Goal: Navigation & Orientation: Go to known website

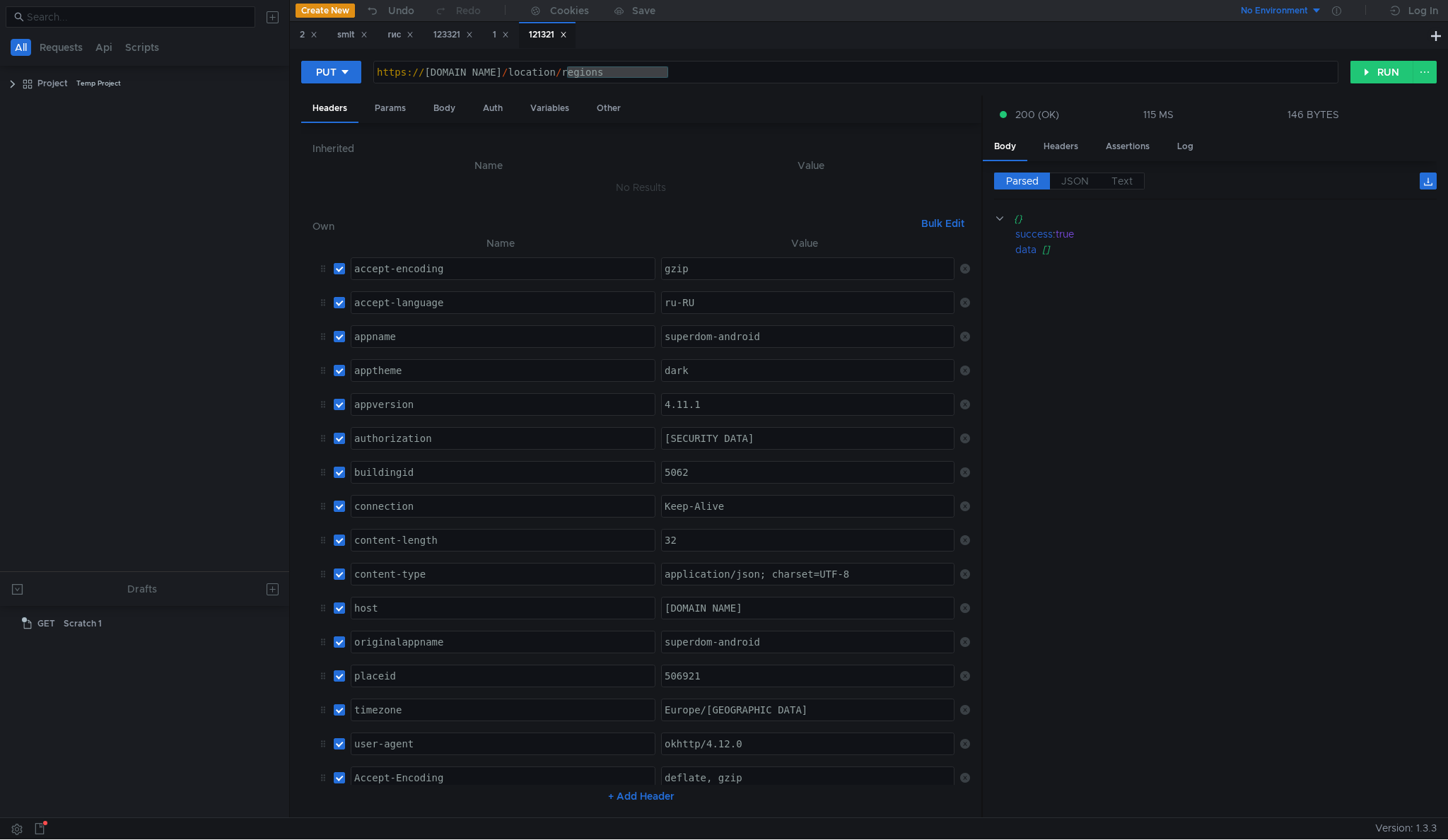
scroll to position [34, 0]
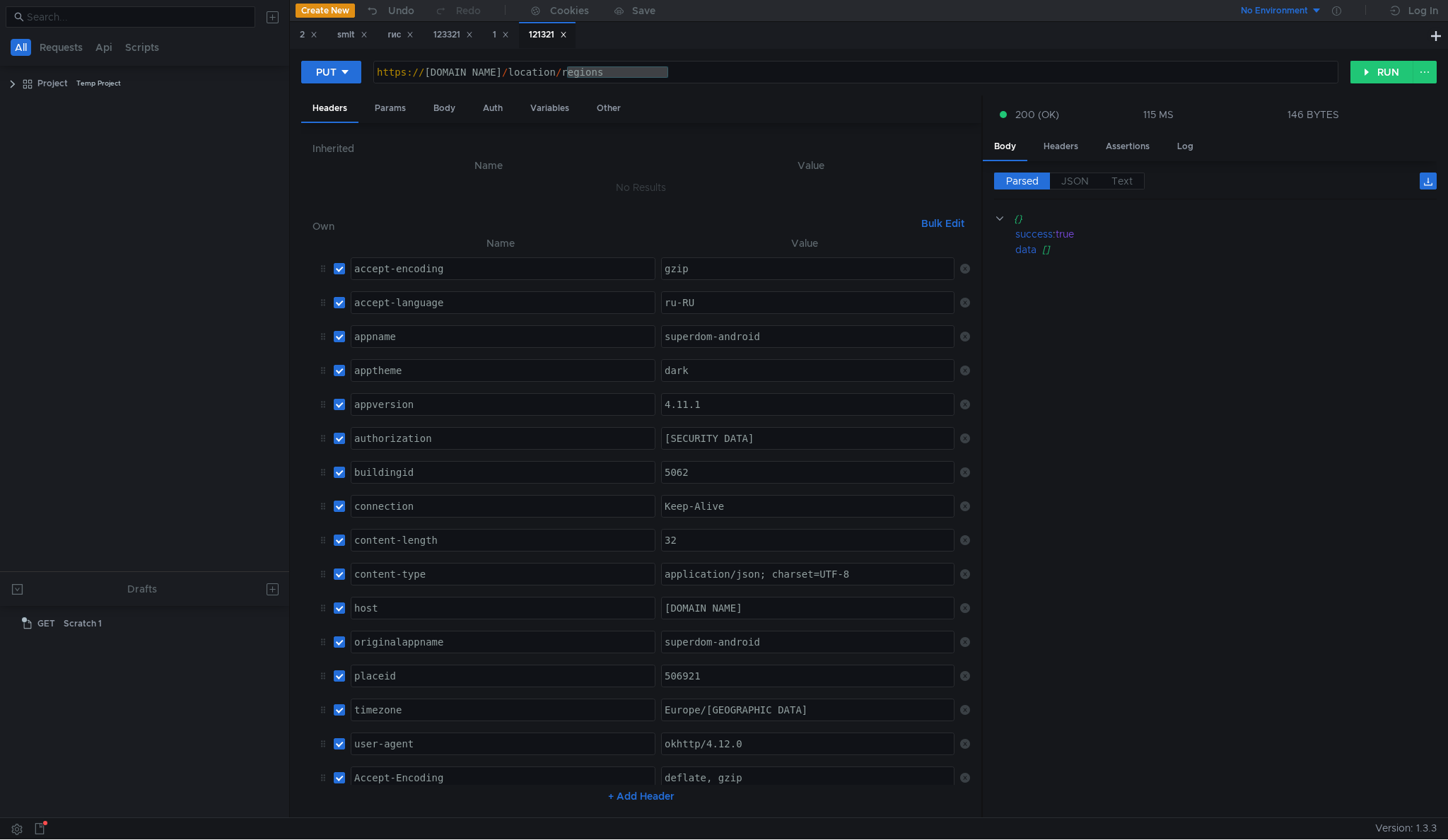
scroll to position [34, 0]
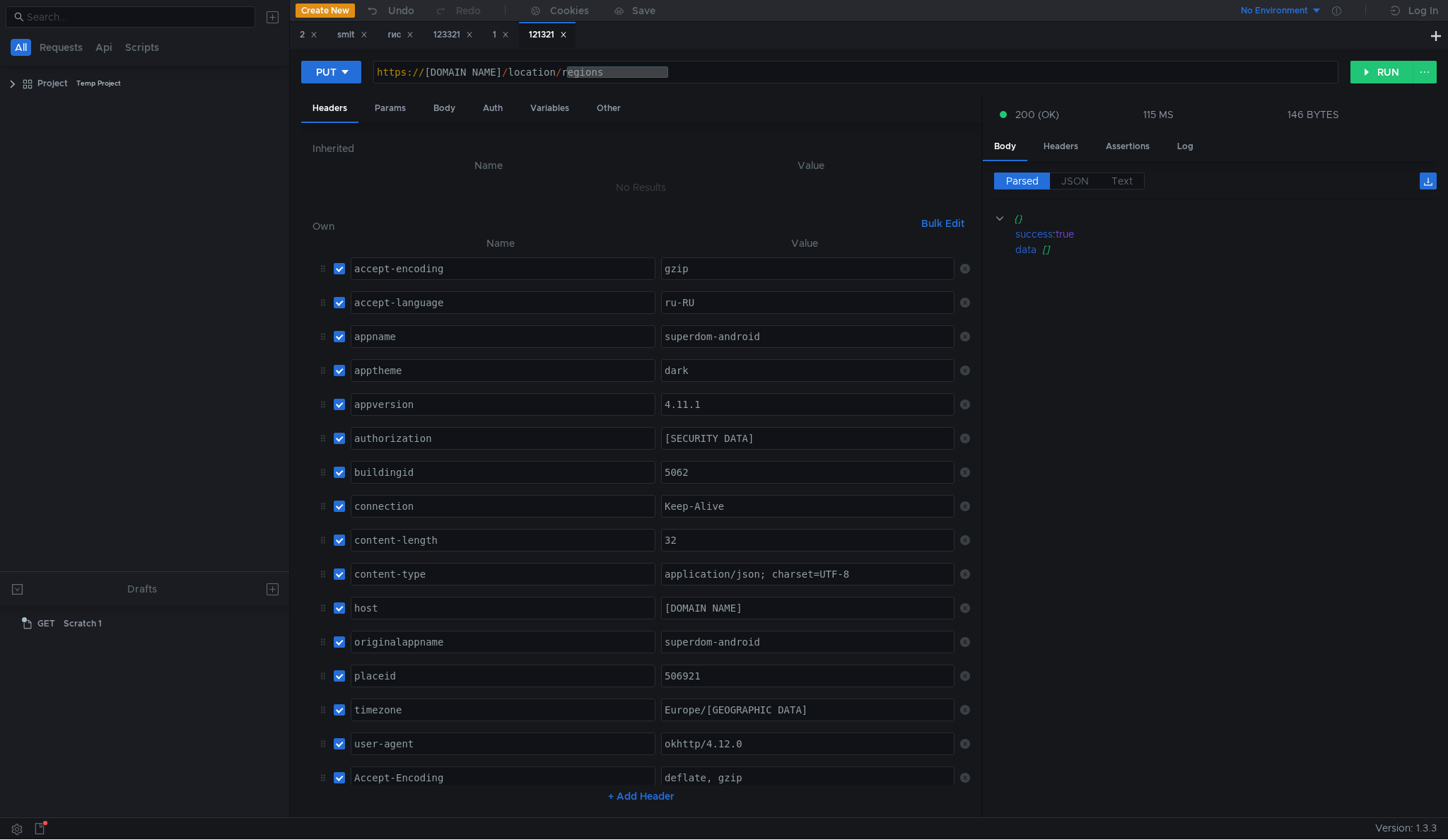
scroll to position [34, 0]
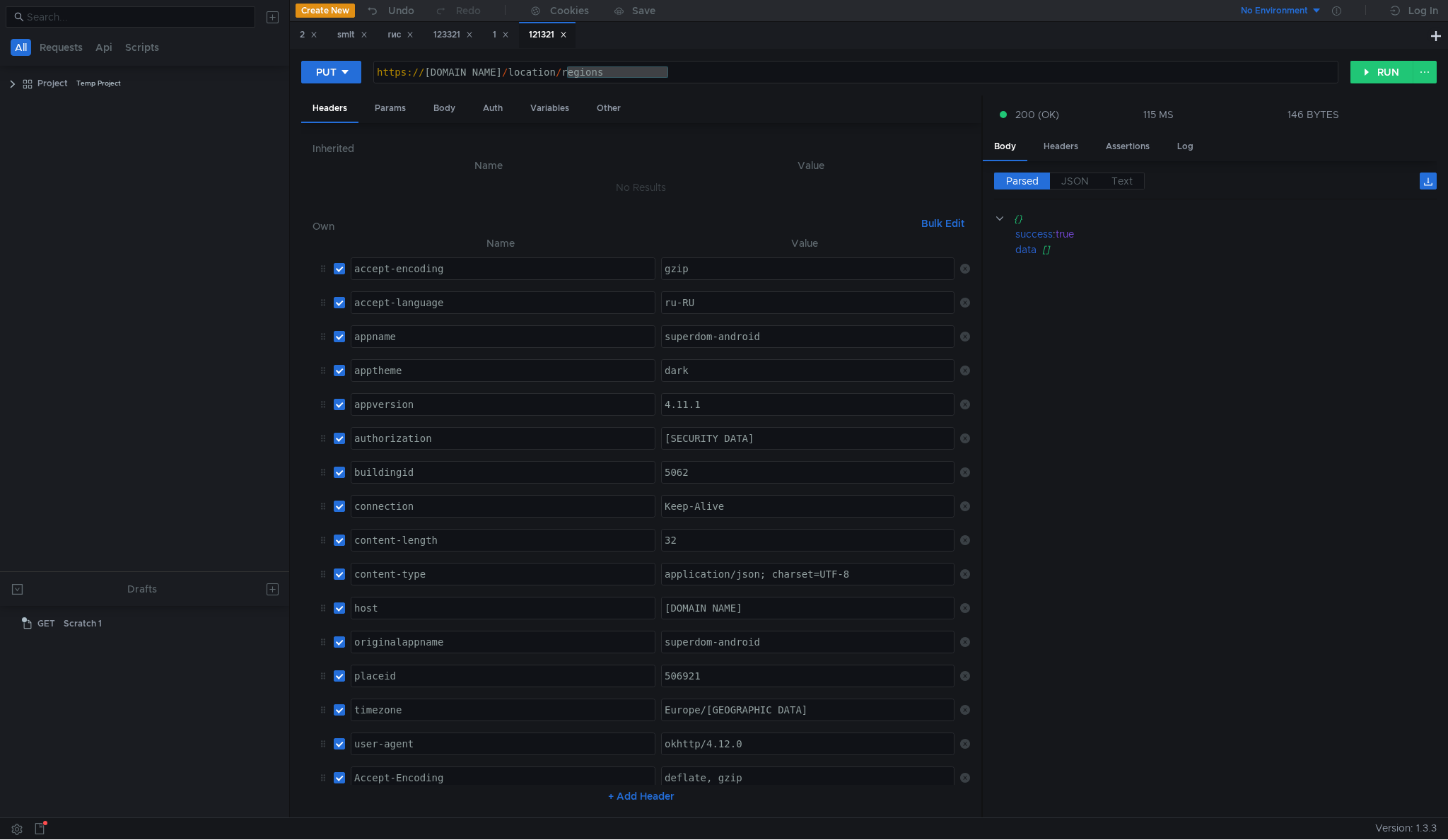
scroll to position [34, 0]
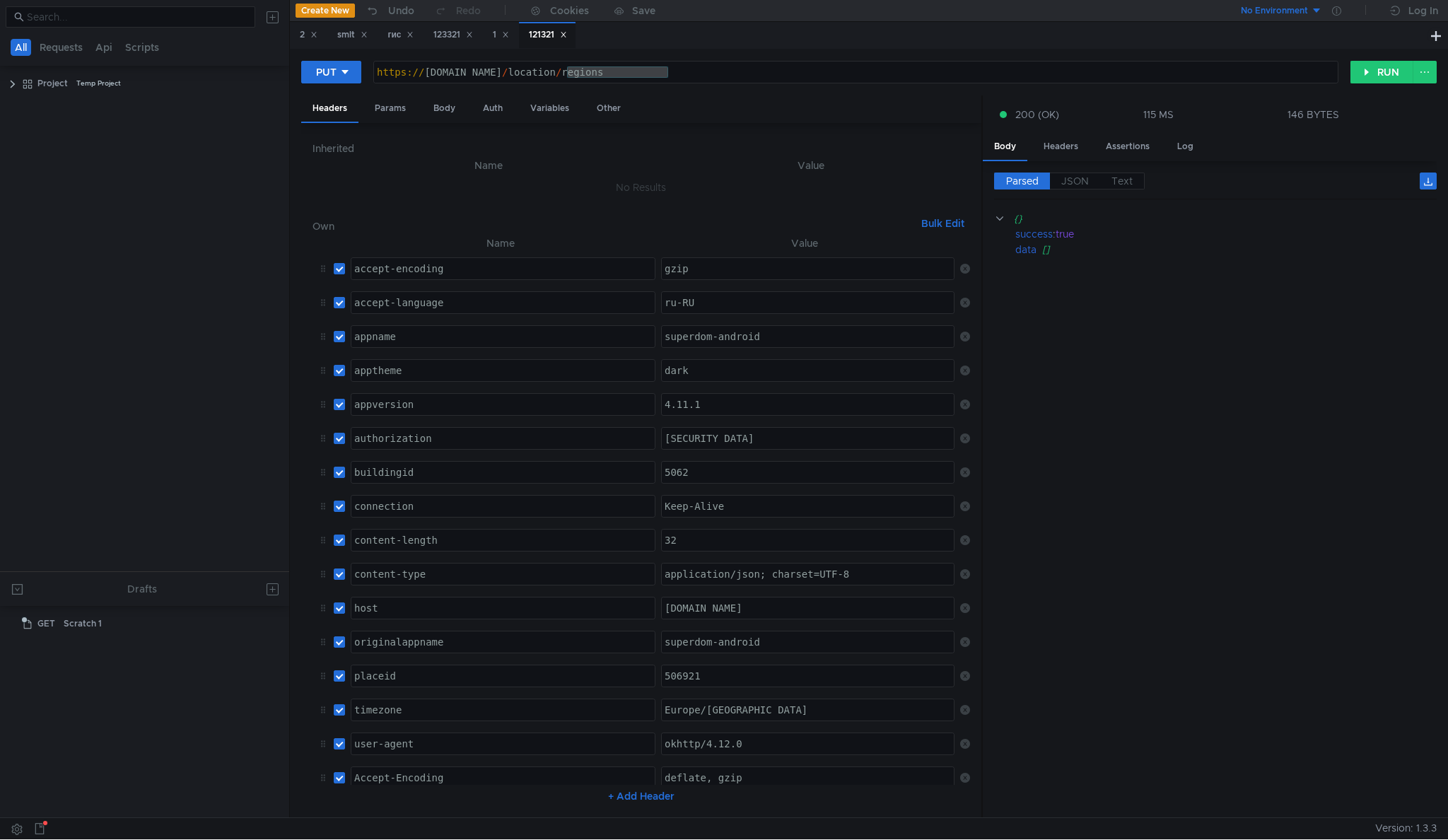
scroll to position [34, 0]
